Goal: Check status

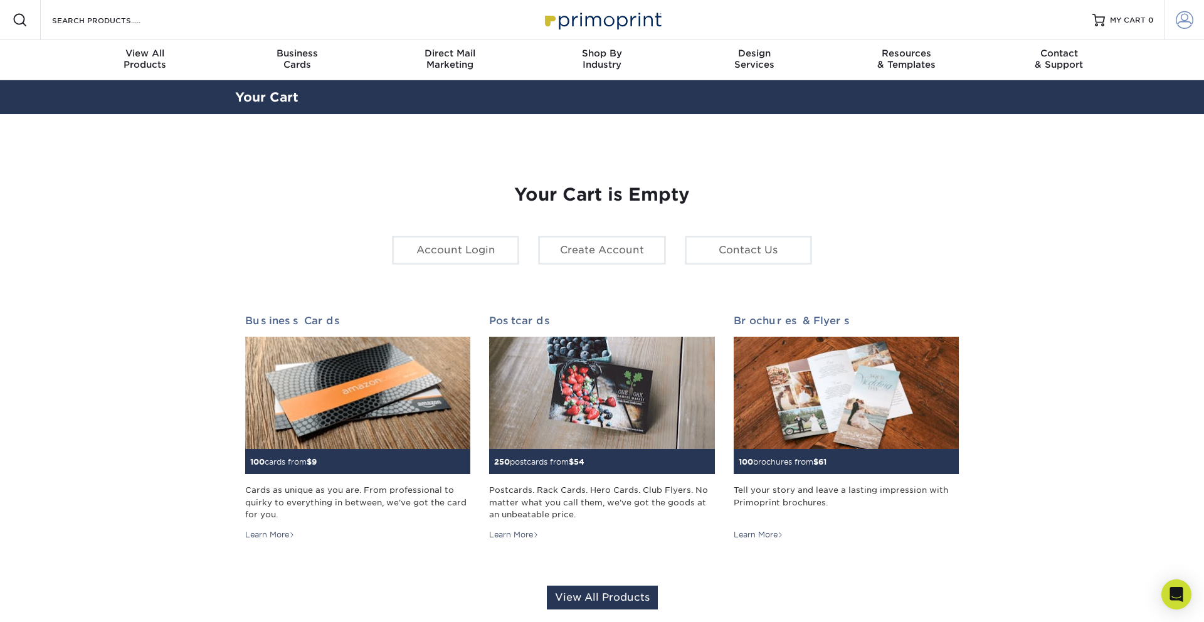
click at [1181, 21] on span at bounding box center [1185, 20] width 18 height 18
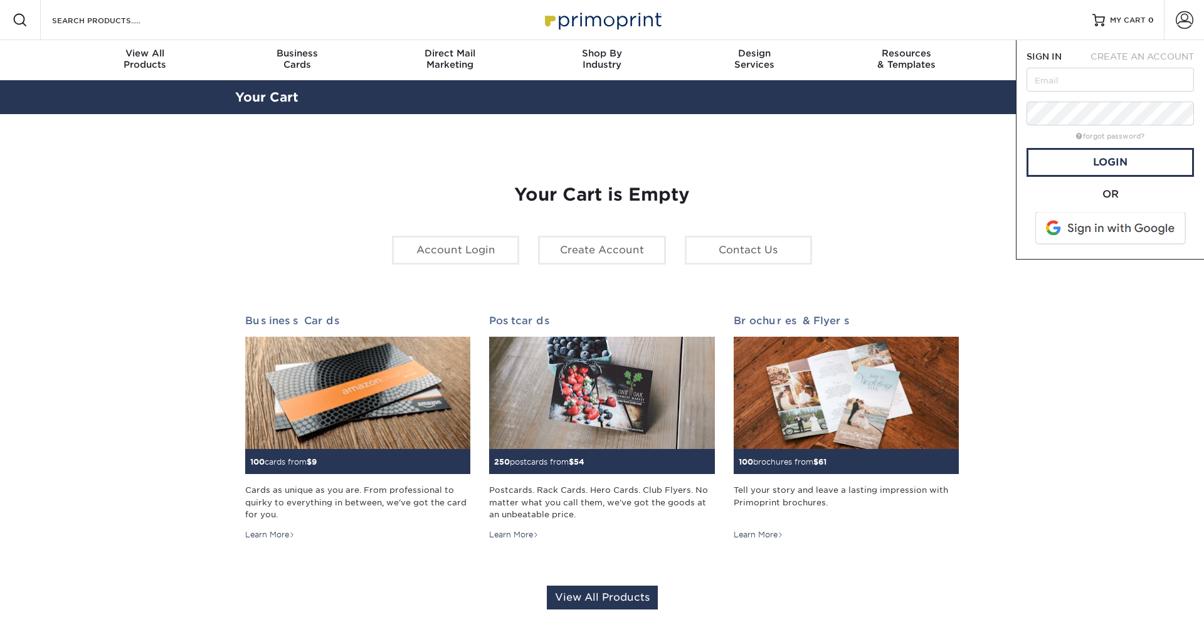
click at [1140, 228] on span at bounding box center [1112, 228] width 160 height 33
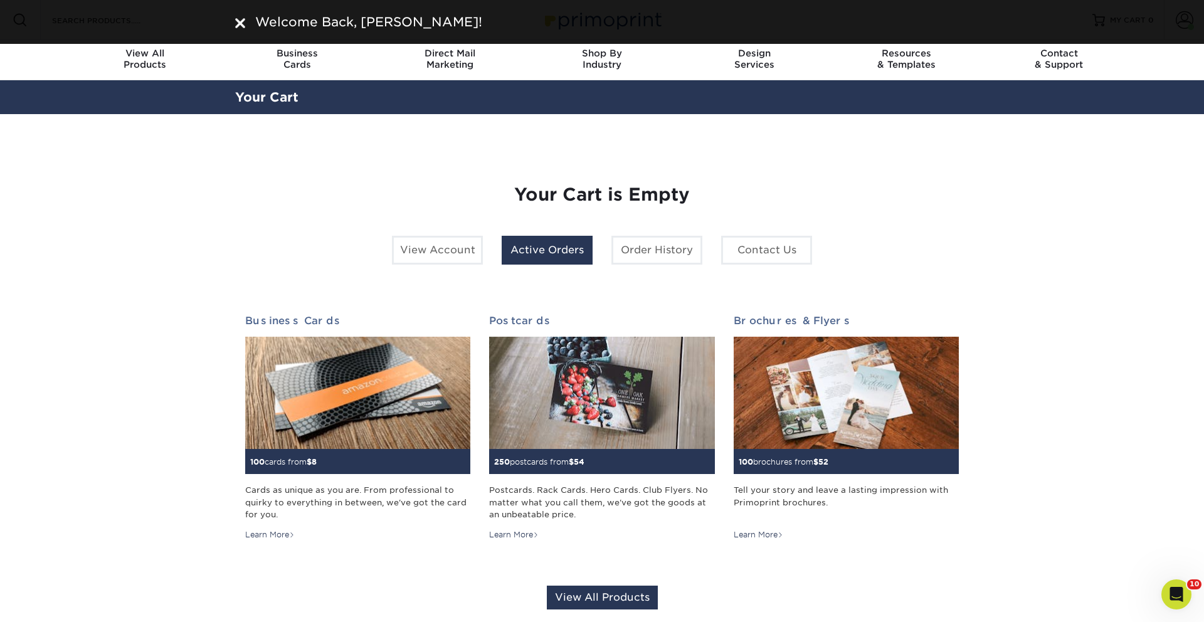
click at [550, 257] on link "Active Orders" at bounding box center [547, 250] width 91 height 29
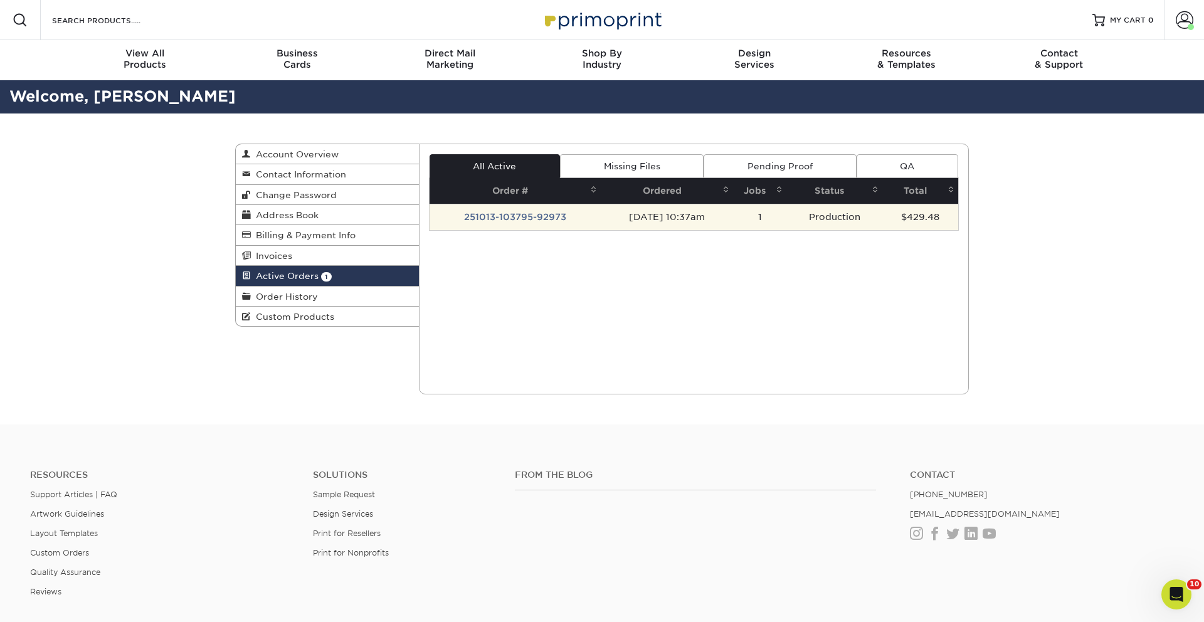
click at [541, 224] on td "251013-103795-92973" at bounding box center [516, 217] width 172 height 26
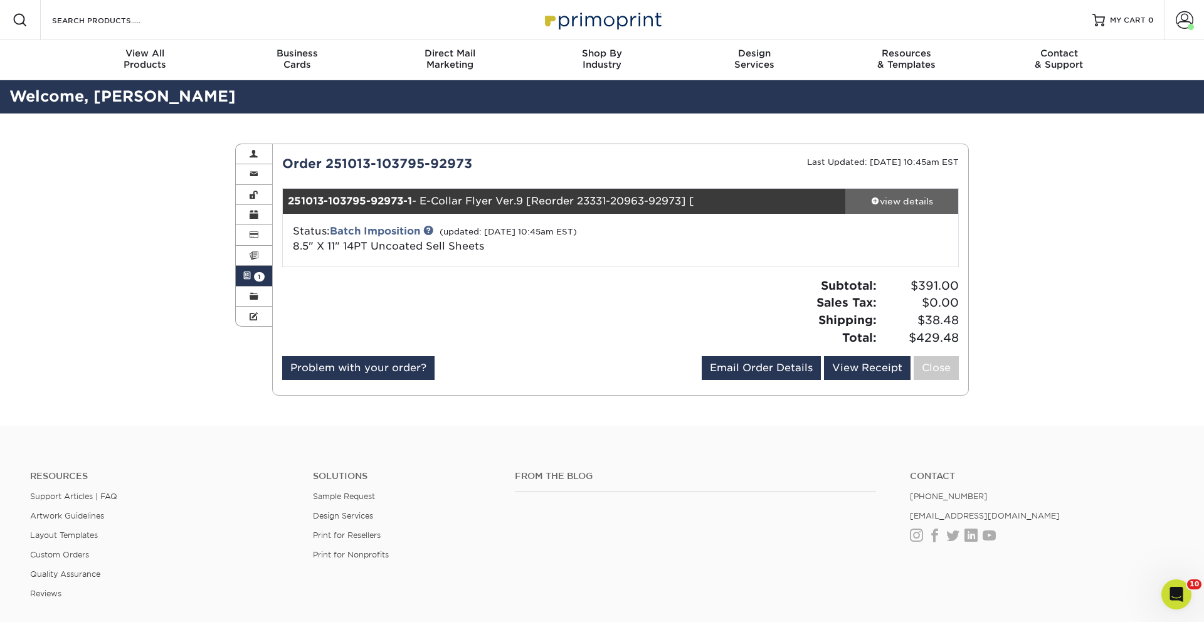
click at [907, 202] on div "view details" at bounding box center [902, 201] width 113 height 13
